Goal: Ask a question

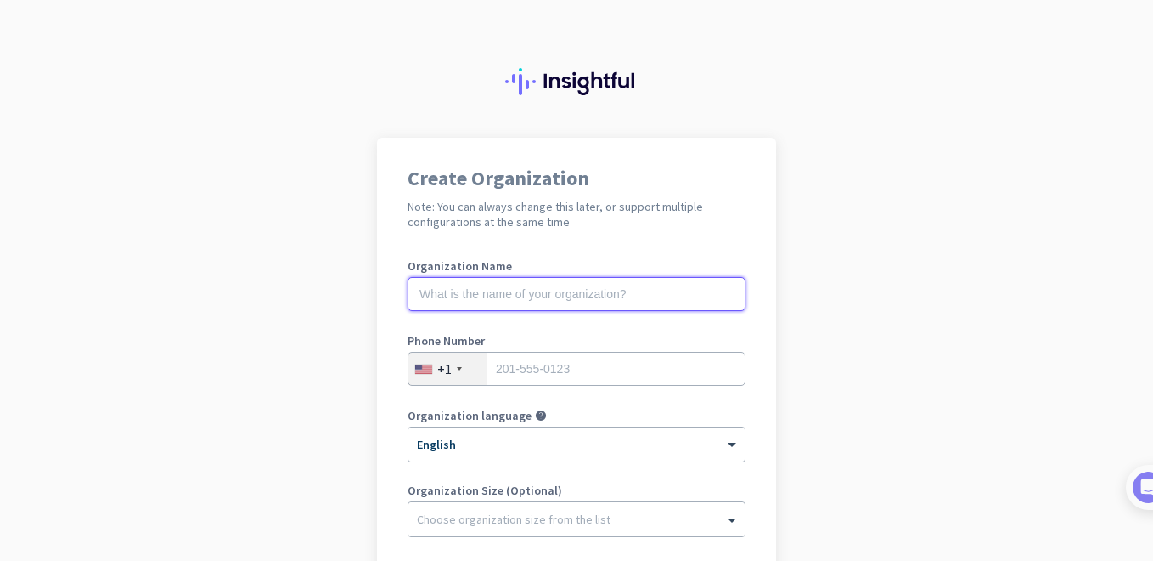
click at [423, 297] on input "text" at bounding box center [577, 294] width 338 height 34
type input "RSI"
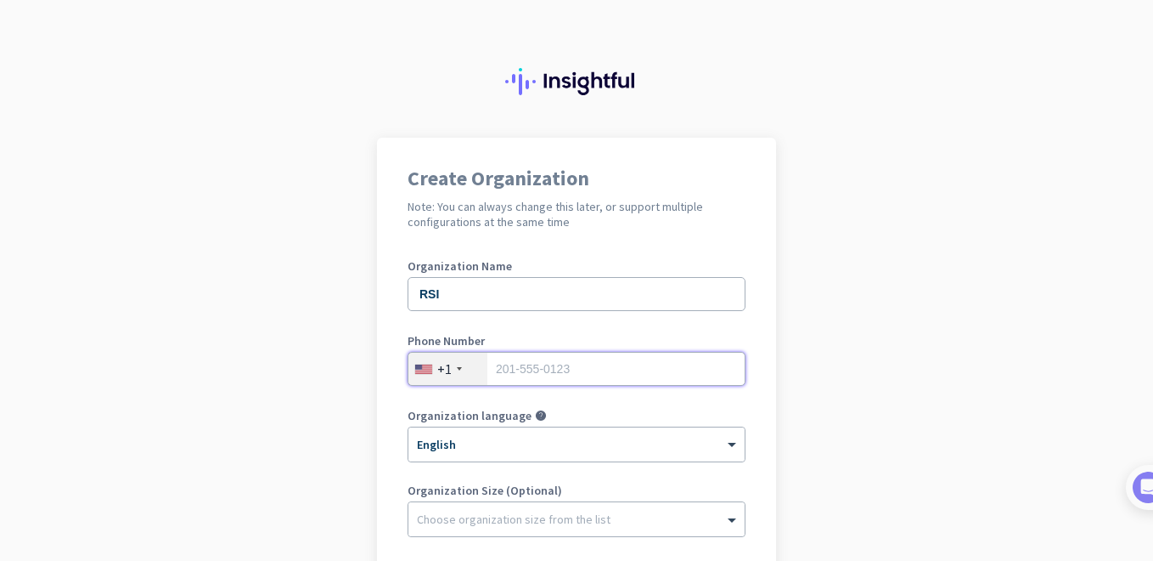
type input "8033516020"
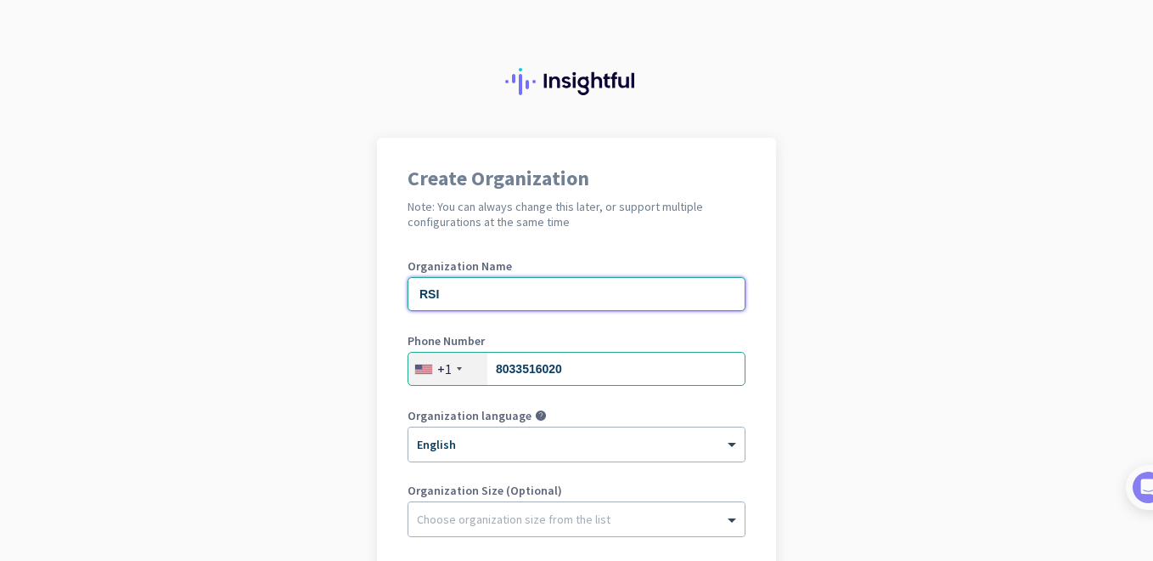
scroll to position [255, 0]
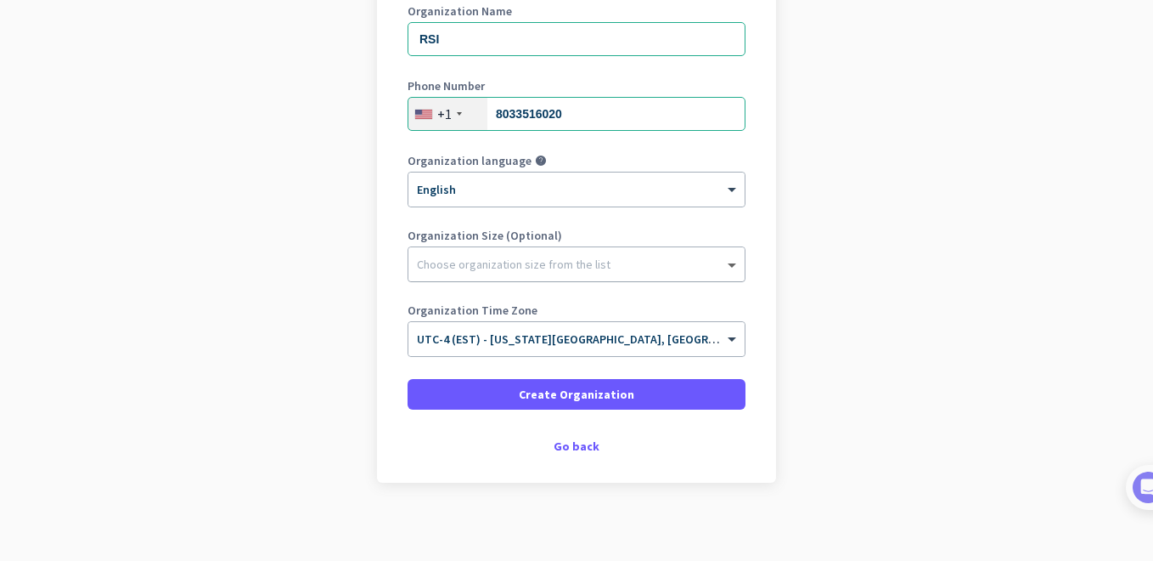
click at [724, 257] on span at bounding box center [734, 264] width 21 height 17
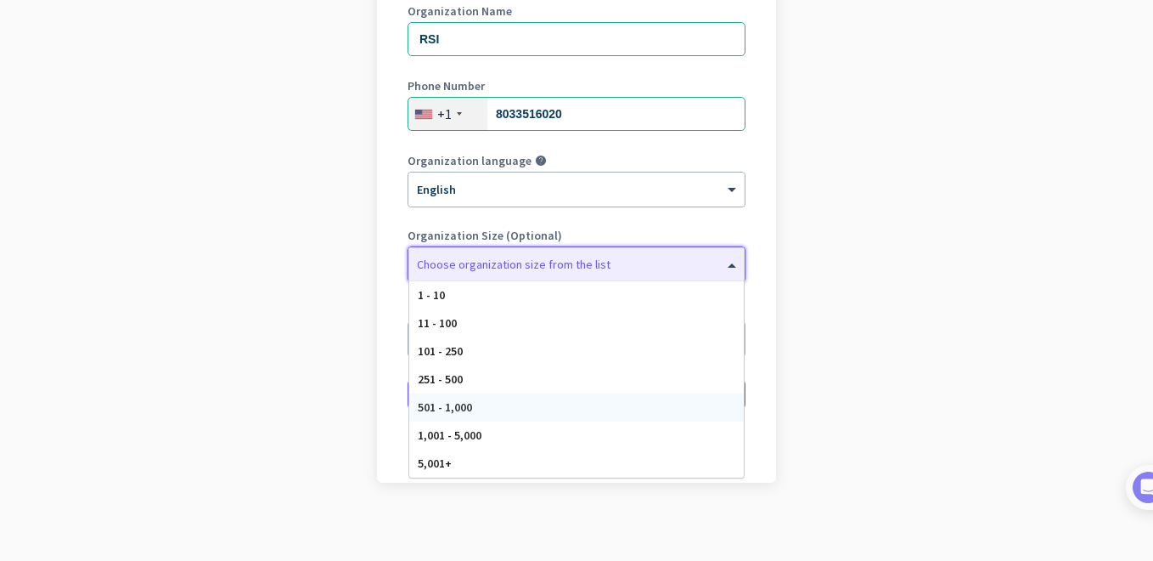
click at [483, 403] on div "501 - 1,000" at bounding box center [576, 407] width 335 height 28
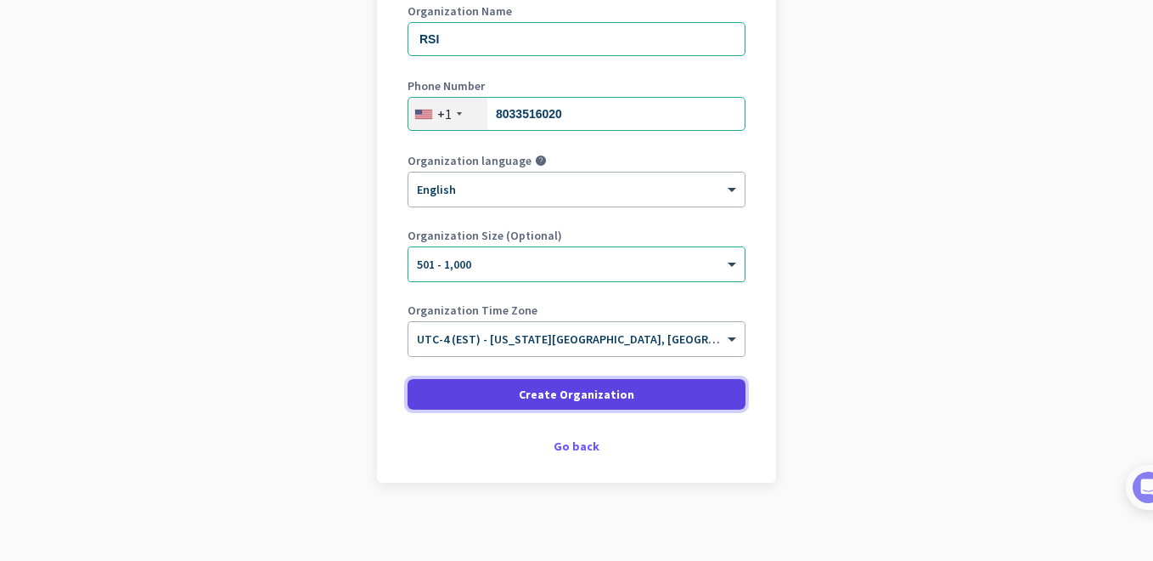
click at [556, 394] on span "Create Organization" at bounding box center [577, 394] width 116 height 17
click at [568, 389] on span "Create Organization" at bounding box center [577, 394] width 116 height 17
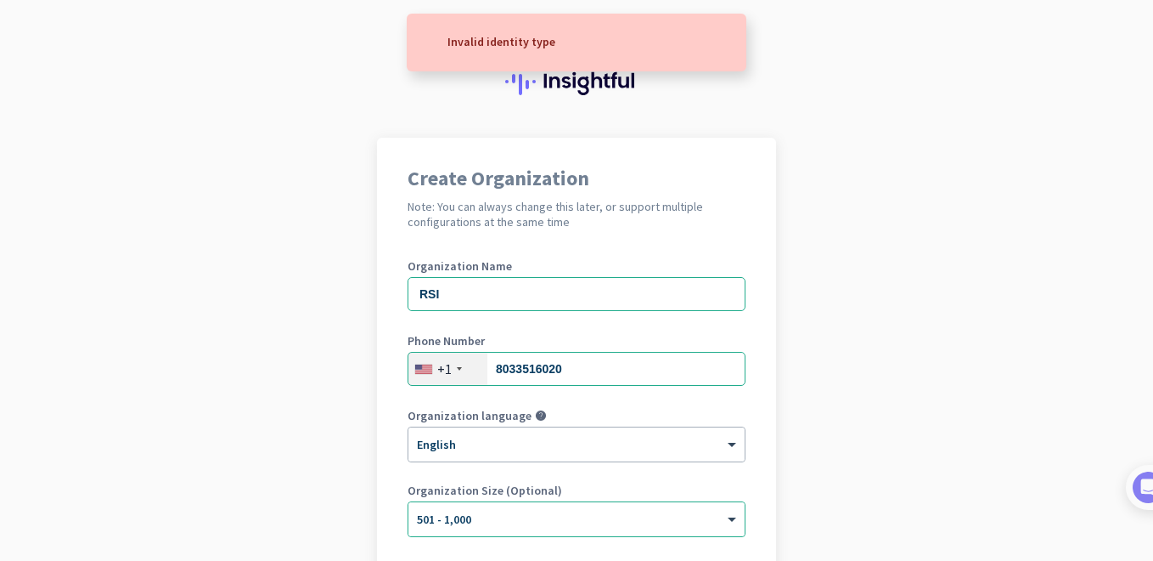
scroll to position [85, 0]
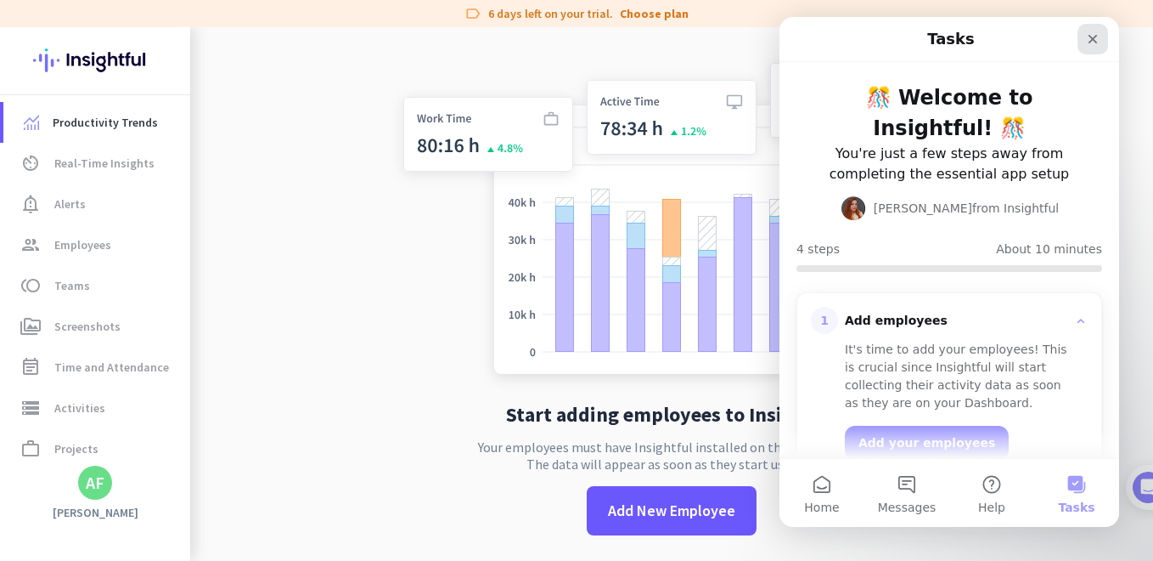
click at [1089, 37] on icon "Close" at bounding box center [1093, 39] width 14 height 14
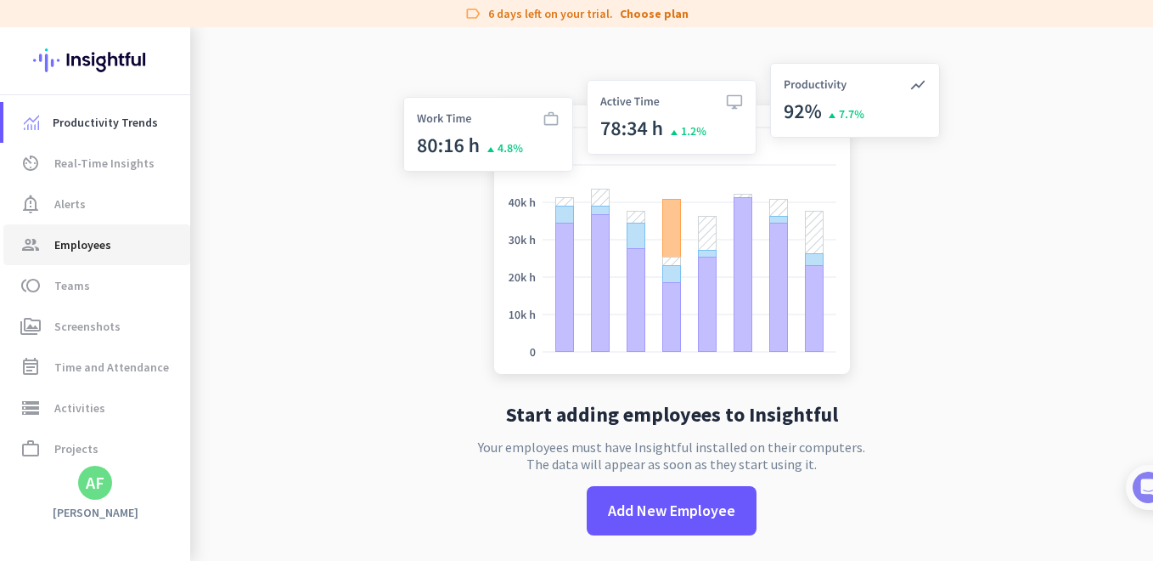
click at [70, 242] on span "Employees" at bounding box center [82, 244] width 57 height 20
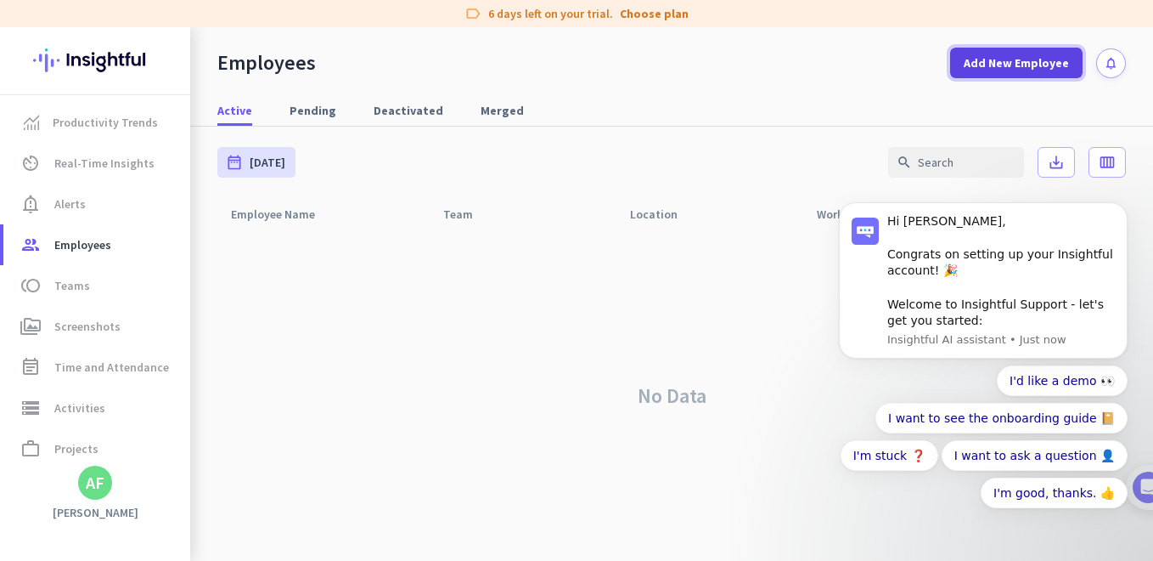
click at [1024, 58] on span "Add New Employee" at bounding box center [1016, 62] width 105 height 17
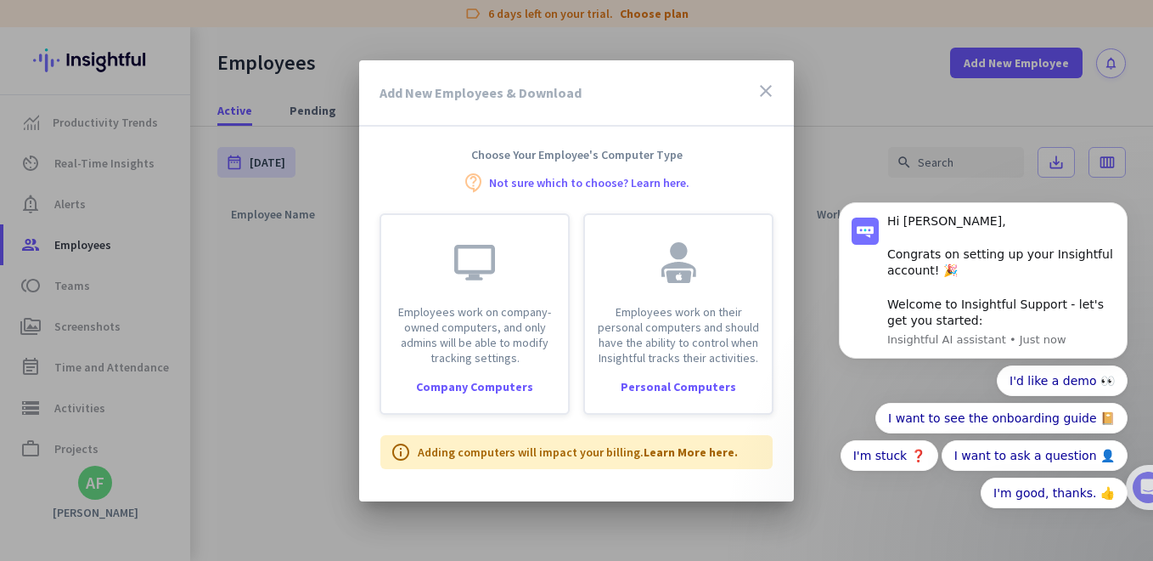
click at [760, 88] on icon "close" at bounding box center [766, 91] width 20 height 20
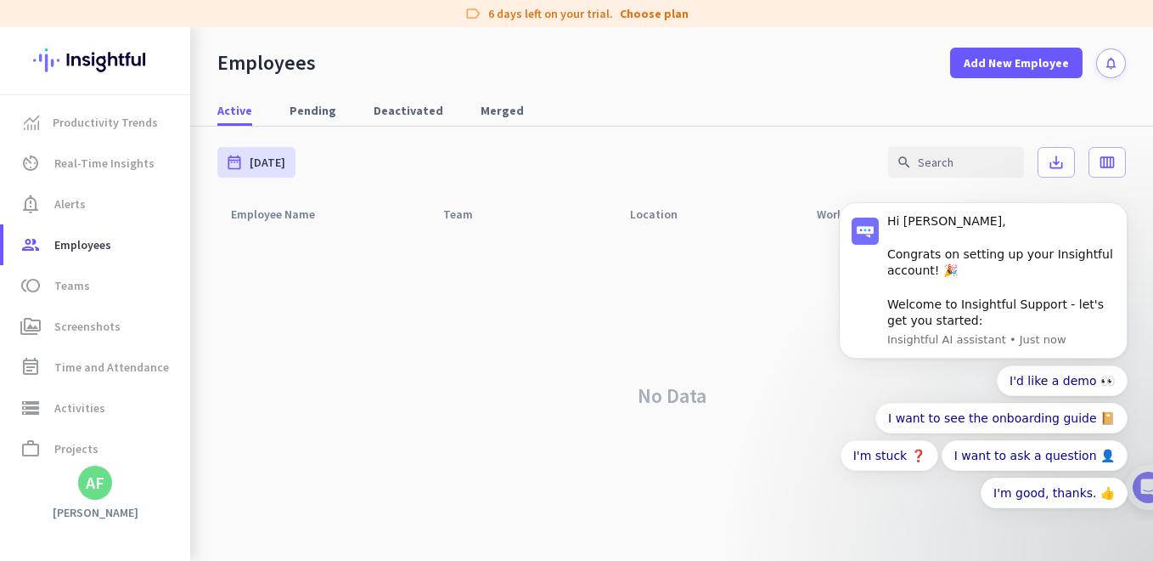
click at [584, 58] on div "Employees Add New Employee notifications" at bounding box center [671, 52] width 963 height 51
click at [104, 129] on span "Productivity Trends" at bounding box center [105, 122] width 105 height 20
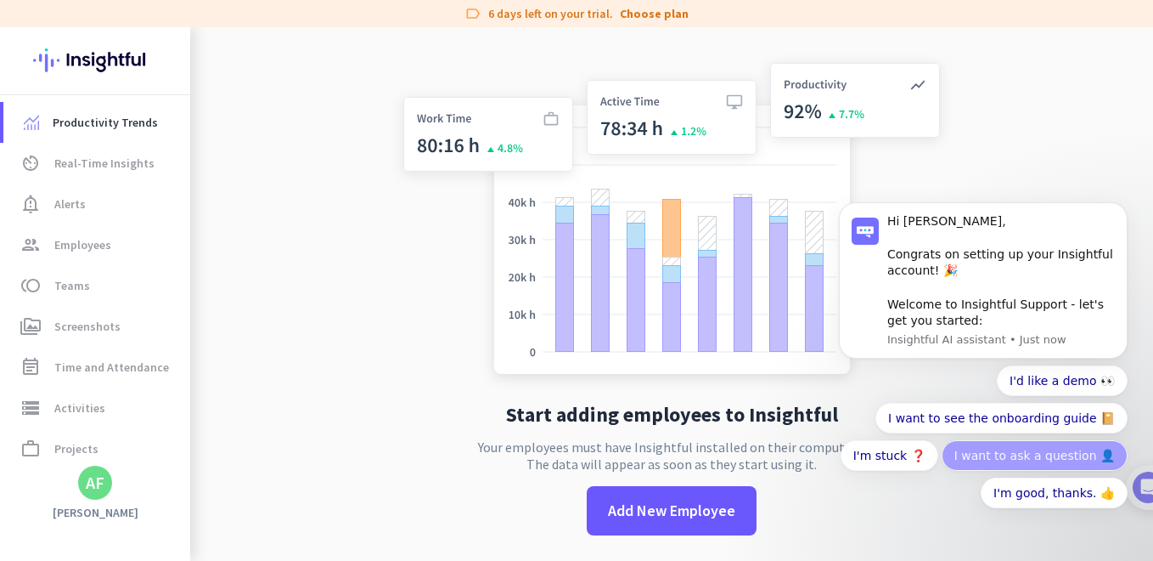
click at [1019, 452] on button "I want to ask a question 👤" at bounding box center [1035, 455] width 186 height 31
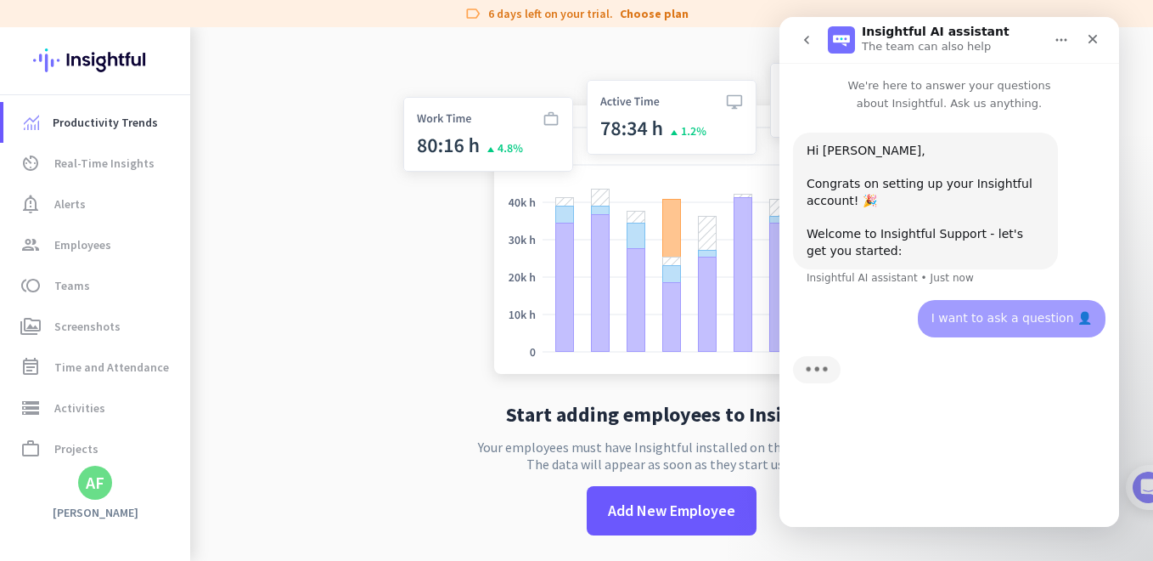
click at [1012, 316] on div "I want to ask a question 👤" at bounding box center [1012, 318] width 161 height 17
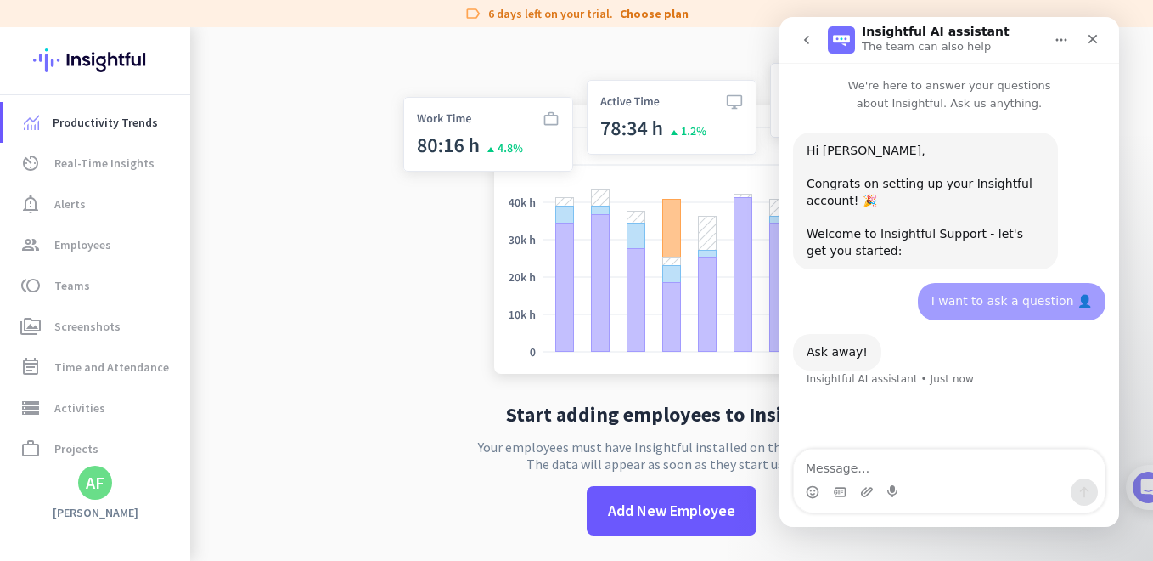
click at [817, 462] on textarea "Message…" at bounding box center [949, 463] width 311 height 29
type textarea "I am trying to sign on as an empolyee of RSI"
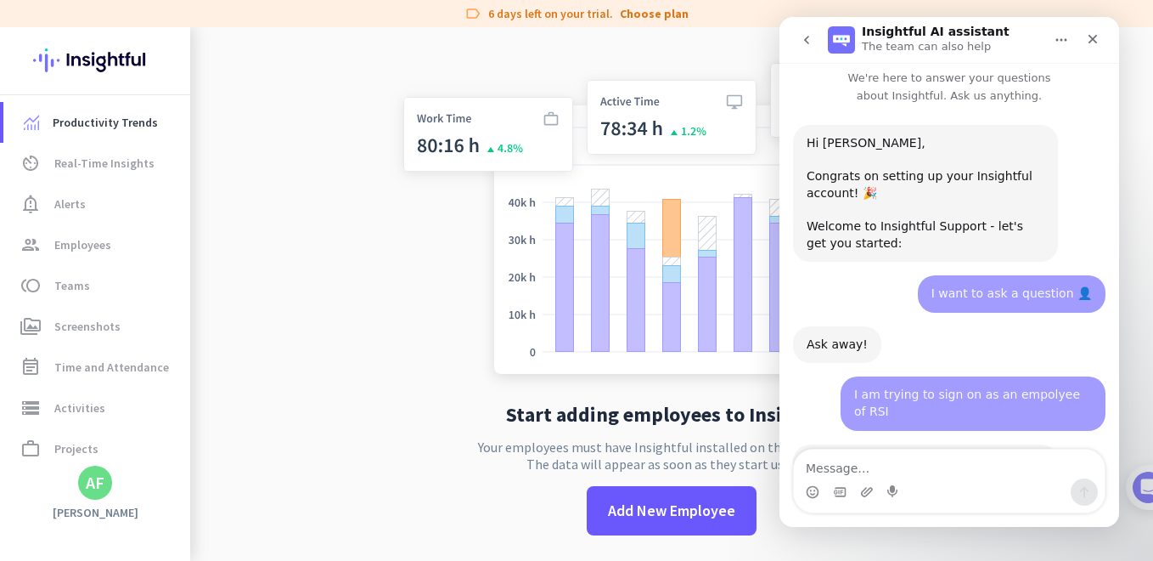
scroll to position [116, 0]
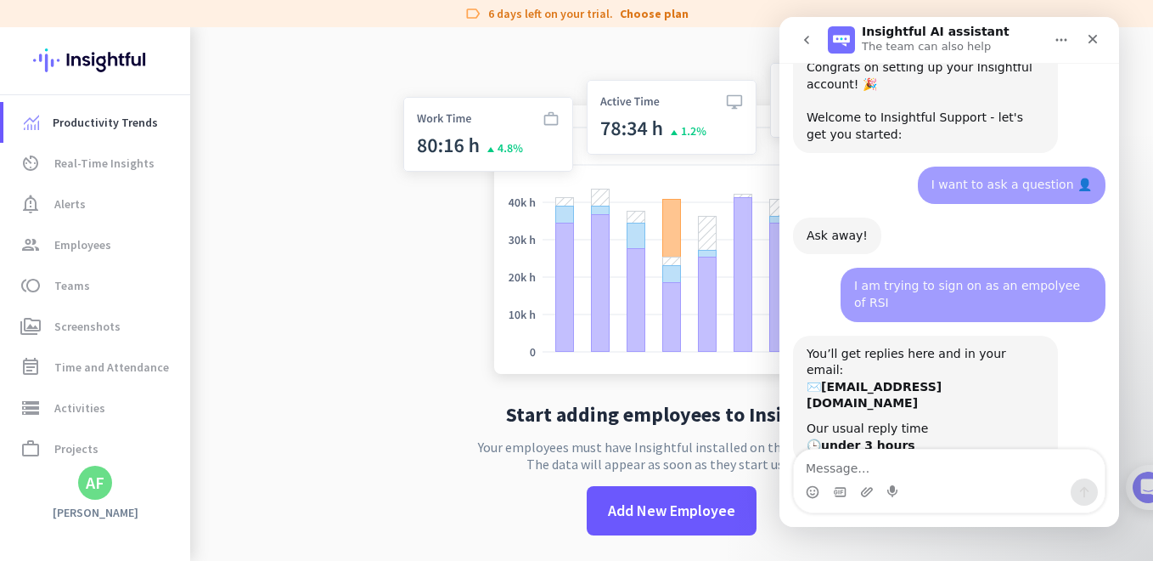
click at [336, 262] on app-no-employees "Start adding employees to Insightful Your employees must have Insightful instal…" at bounding box center [671, 307] width 963 height 561
click at [76, 244] on span "Employees" at bounding box center [82, 244] width 57 height 20
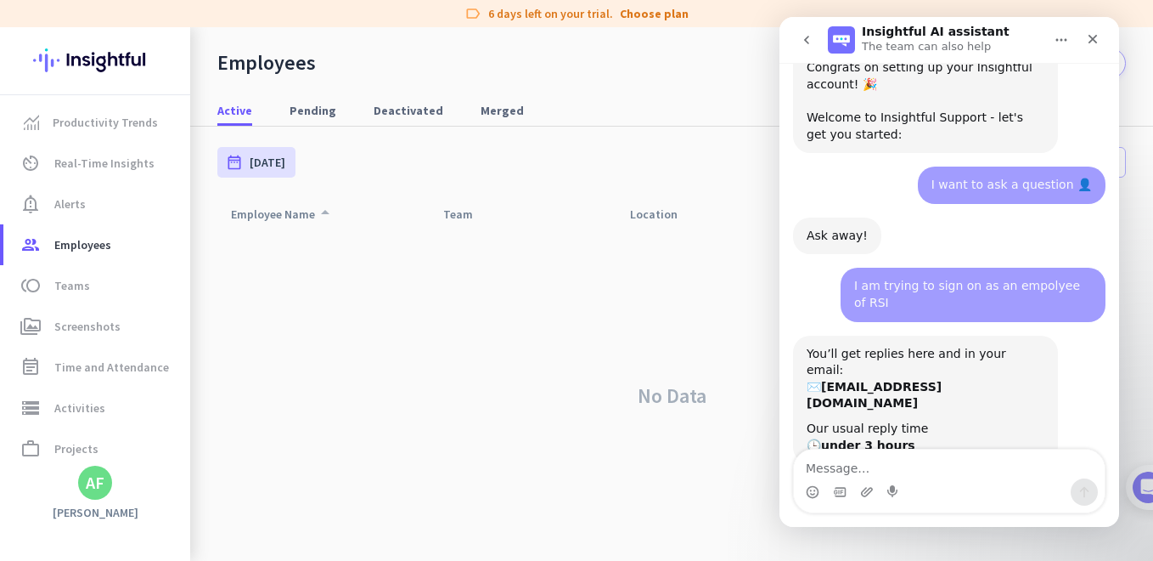
click at [324, 212] on icon "arrow_drop_up" at bounding box center [325, 212] width 20 height 20
click at [319, 212] on icon "arrow_drop_up" at bounding box center [325, 212] width 20 height 20
click at [809, 39] on icon "go back" at bounding box center [807, 40] width 14 height 14
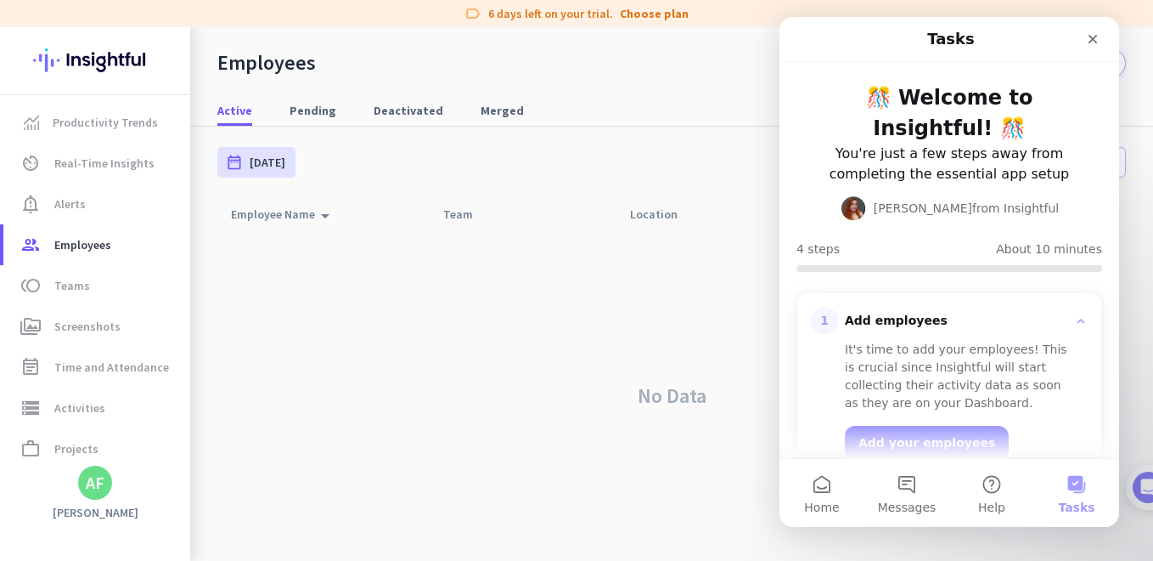
click at [809, 39] on div "Tasks" at bounding box center [950, 39] width 318 height 31
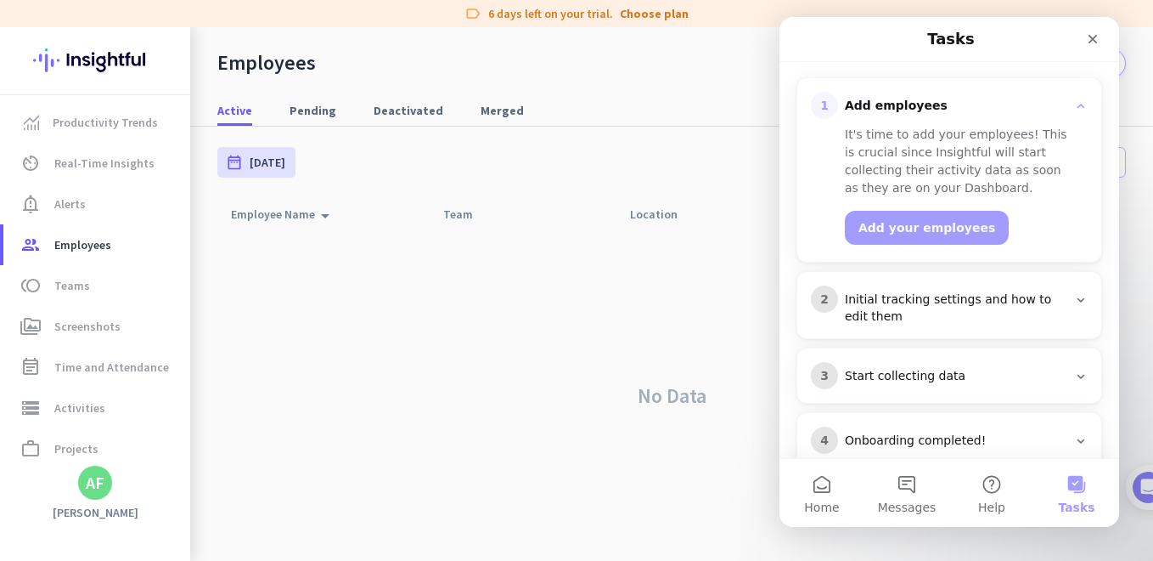
scroll to position [251, 0]
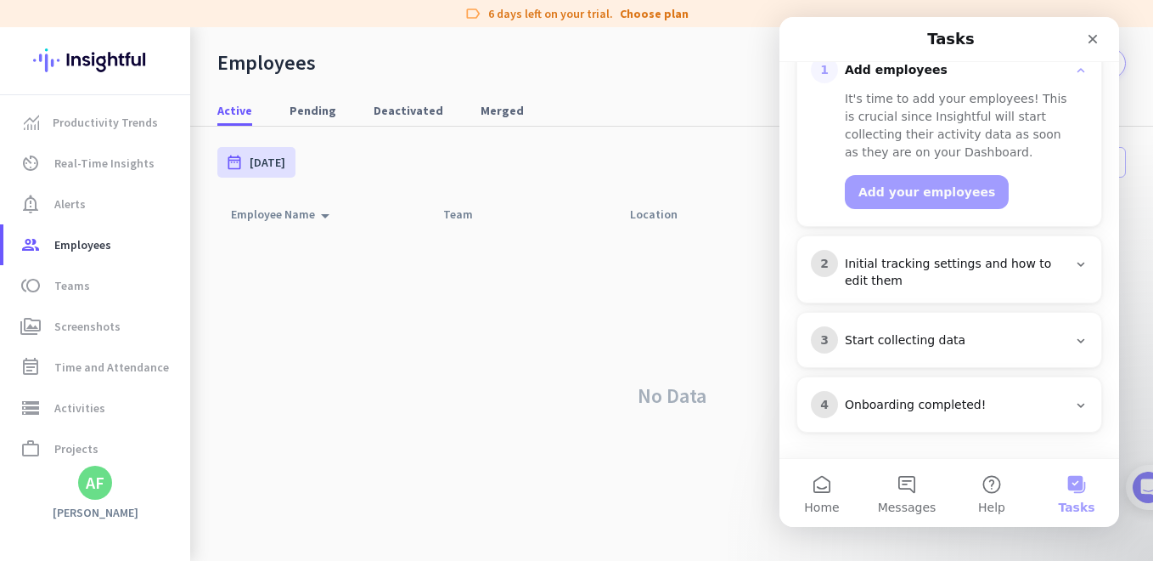
click at [1075, 405] on icon "Intercom messenger" at bounding box center [1082, 405] width 14 height 14
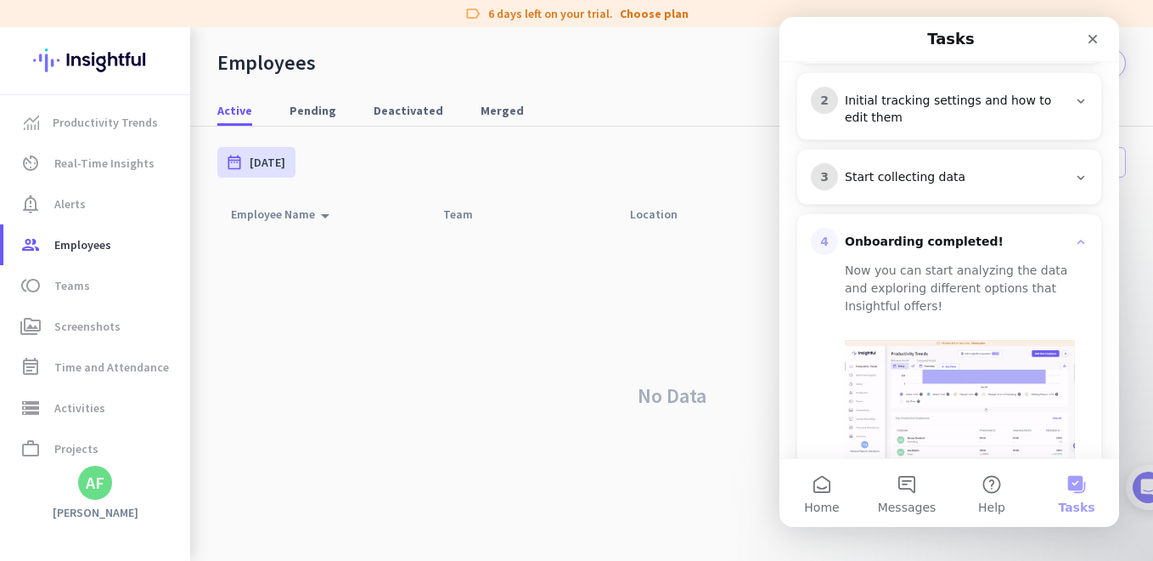
scroll to position [350, 0]
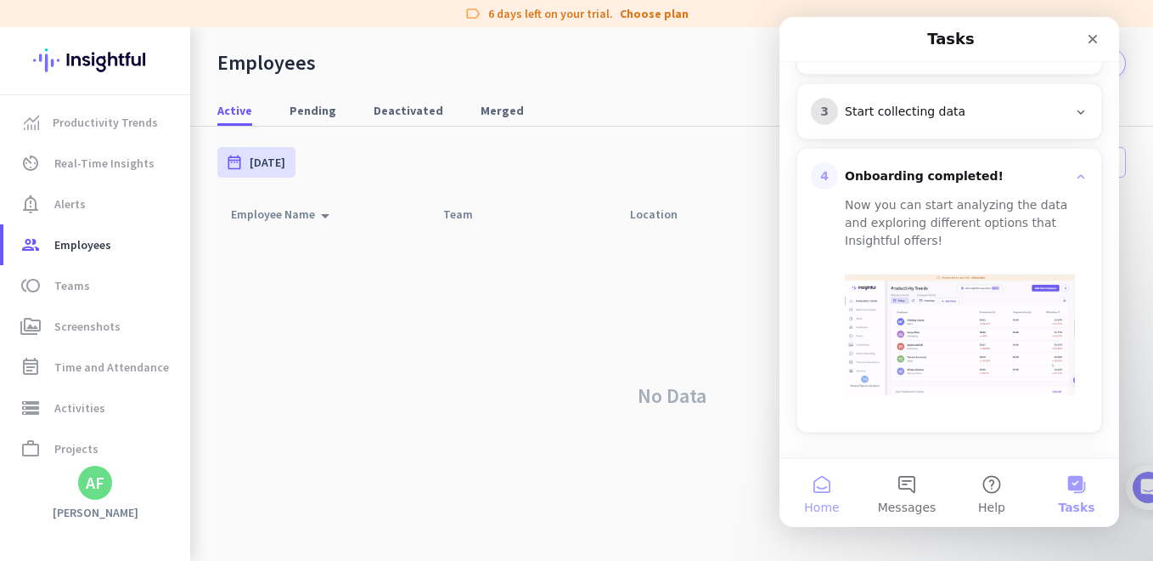
click at [810, 488] on button "Home" at bounding box center [822, 493] width 85 height 68
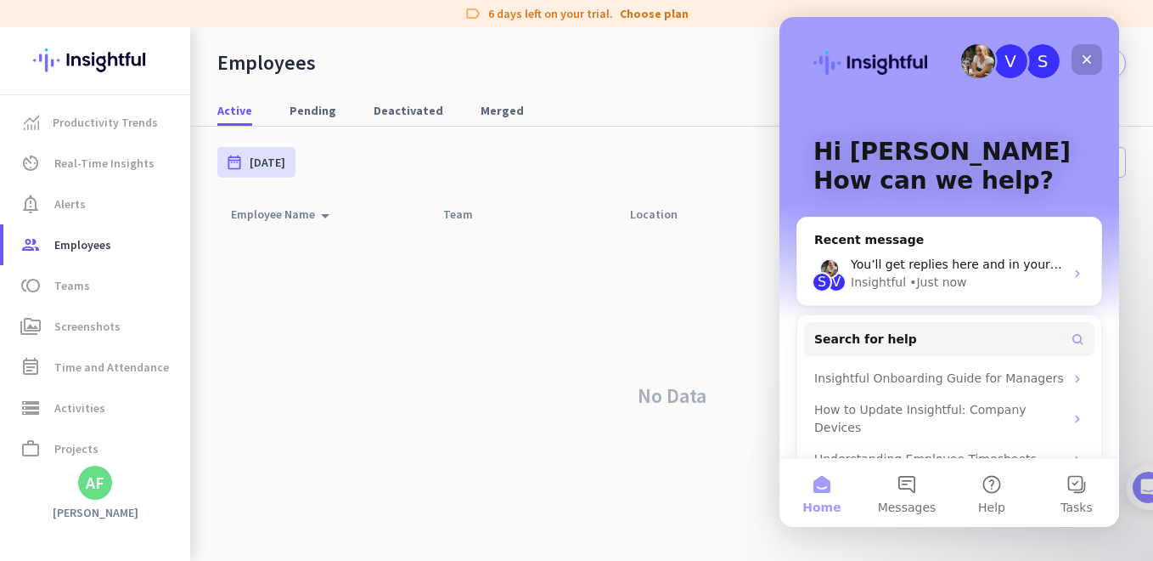
click at [1090, 53] on icon "Close" at bounding box center [1087, 60] width 14 height 14
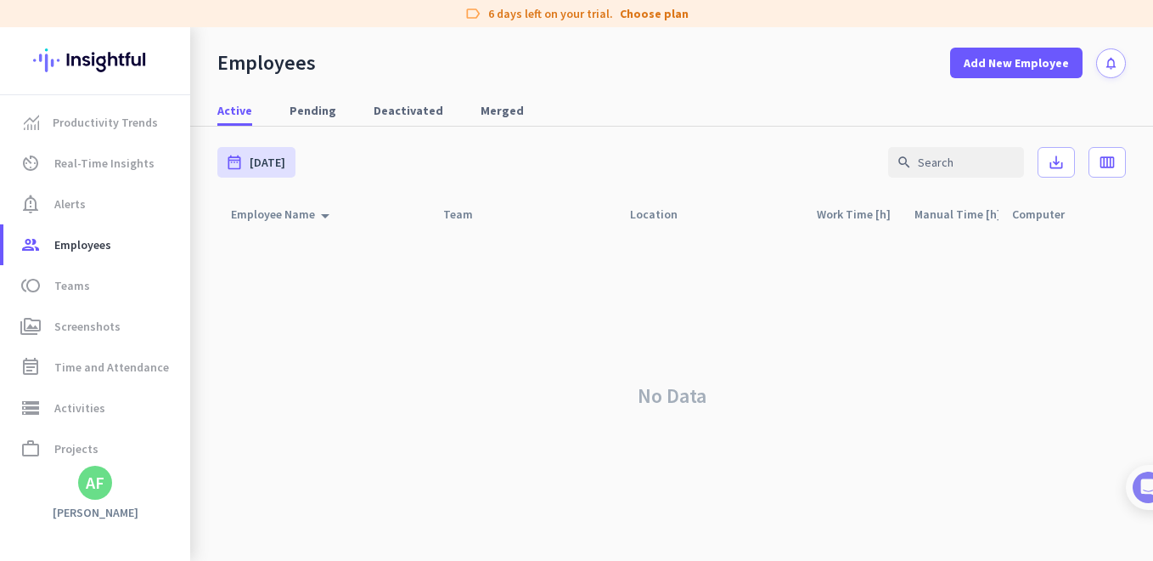
click at [392, 205] on div "Employee Name arrow_drop_up" at bounding box center [323, 214] width 212 height 32
click at [377, 172] on div "date_range [DATE] [DATE] - [DATE] search save_alt calendar_view_week" at bounding box center [671, 162] width 909 height 71
click at [108, 129] on span "Productivity Trends" at bounding box center [105, 122] width 105 height 20
click at [540, 54] on div "Employees Add New Employee notifications" at bounding box center [671, 52] width 963 height 51
